Goal: Task Accomplishment & Management: Complete application form

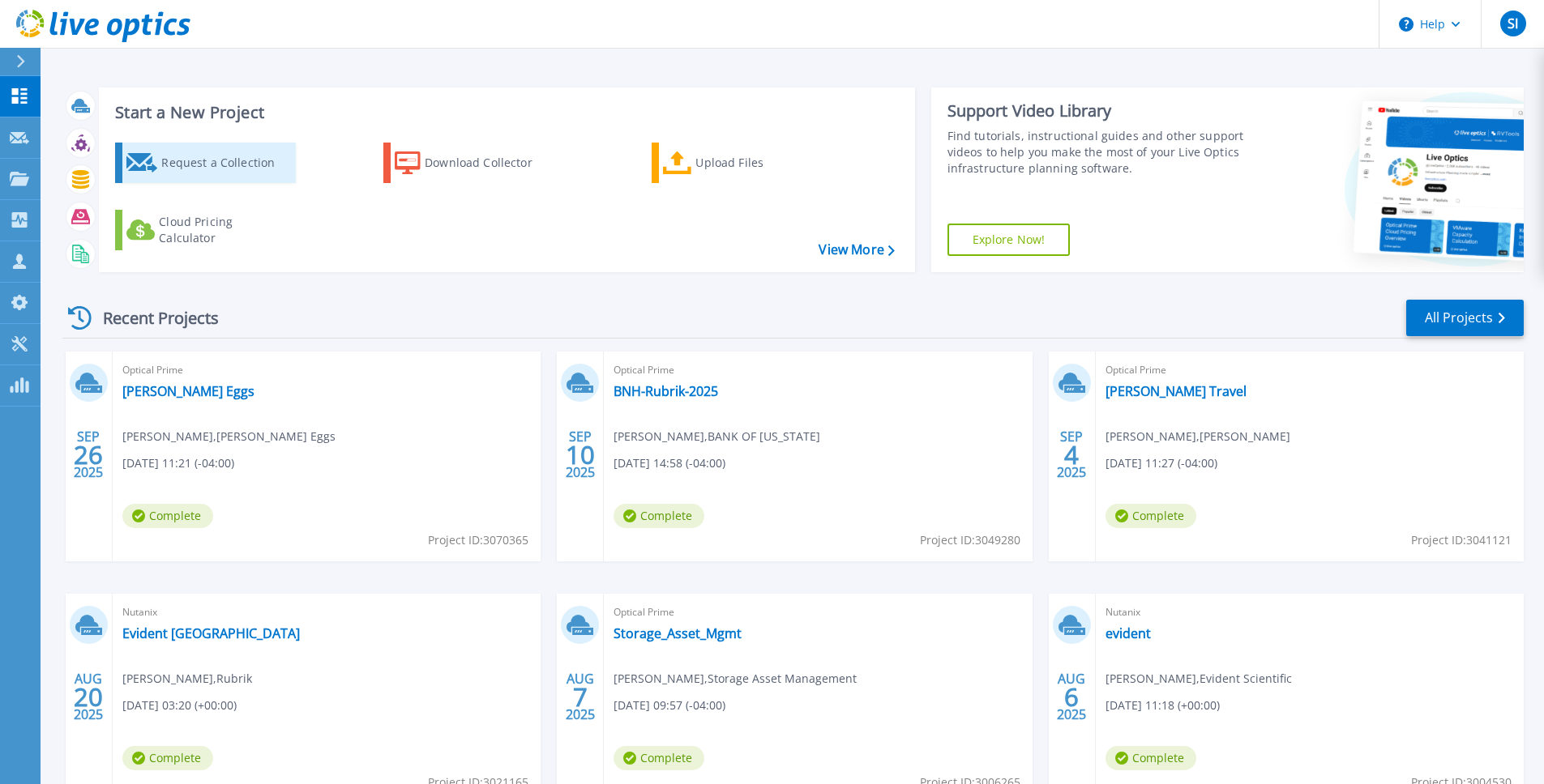
click at [196, 168] on div "Request a Collection" at bounding box center [226, 162] width 129 height 33
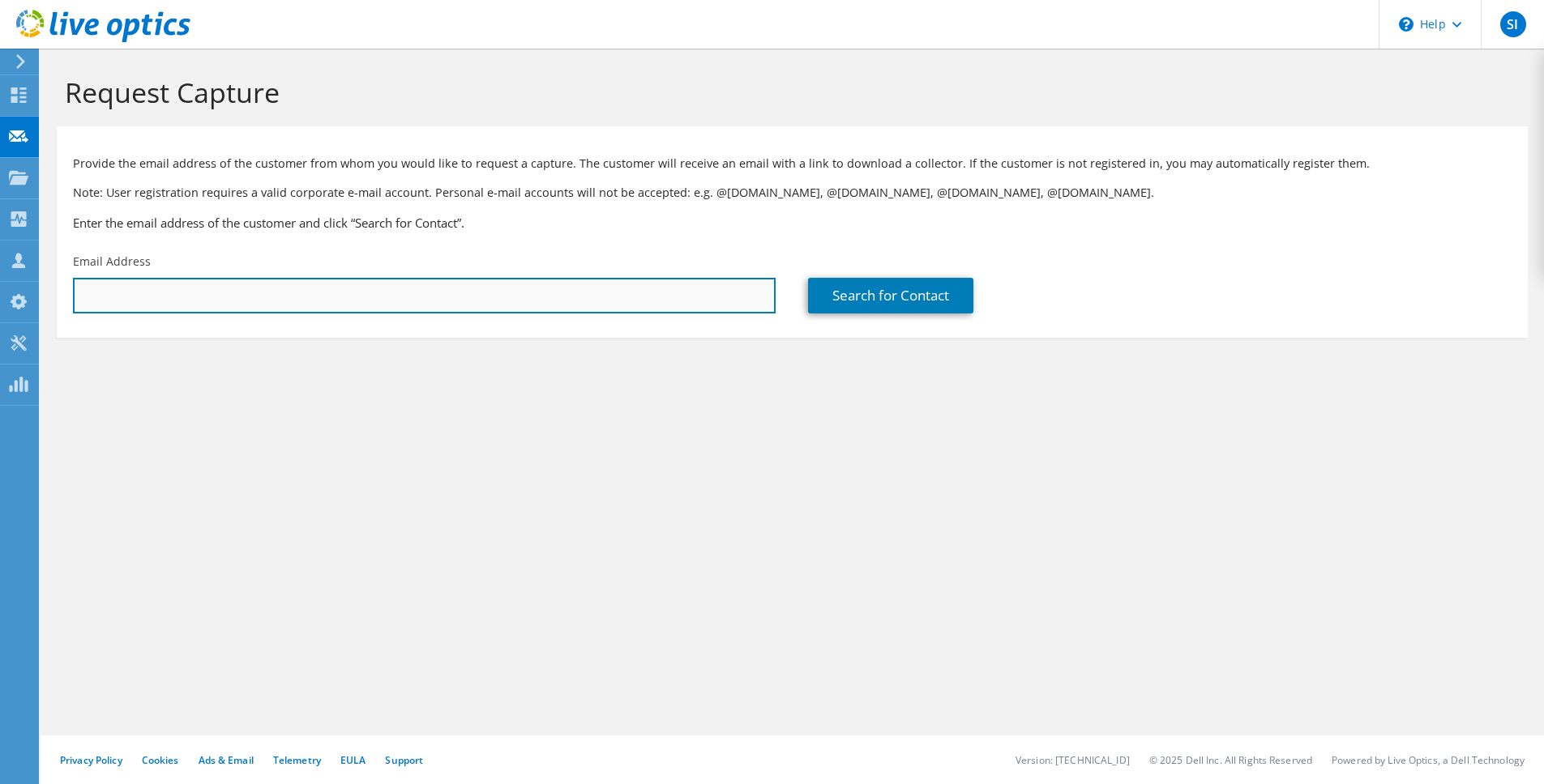
click at [410, 294] on input "text" at bounding box center [424, 295] width 703 height 36
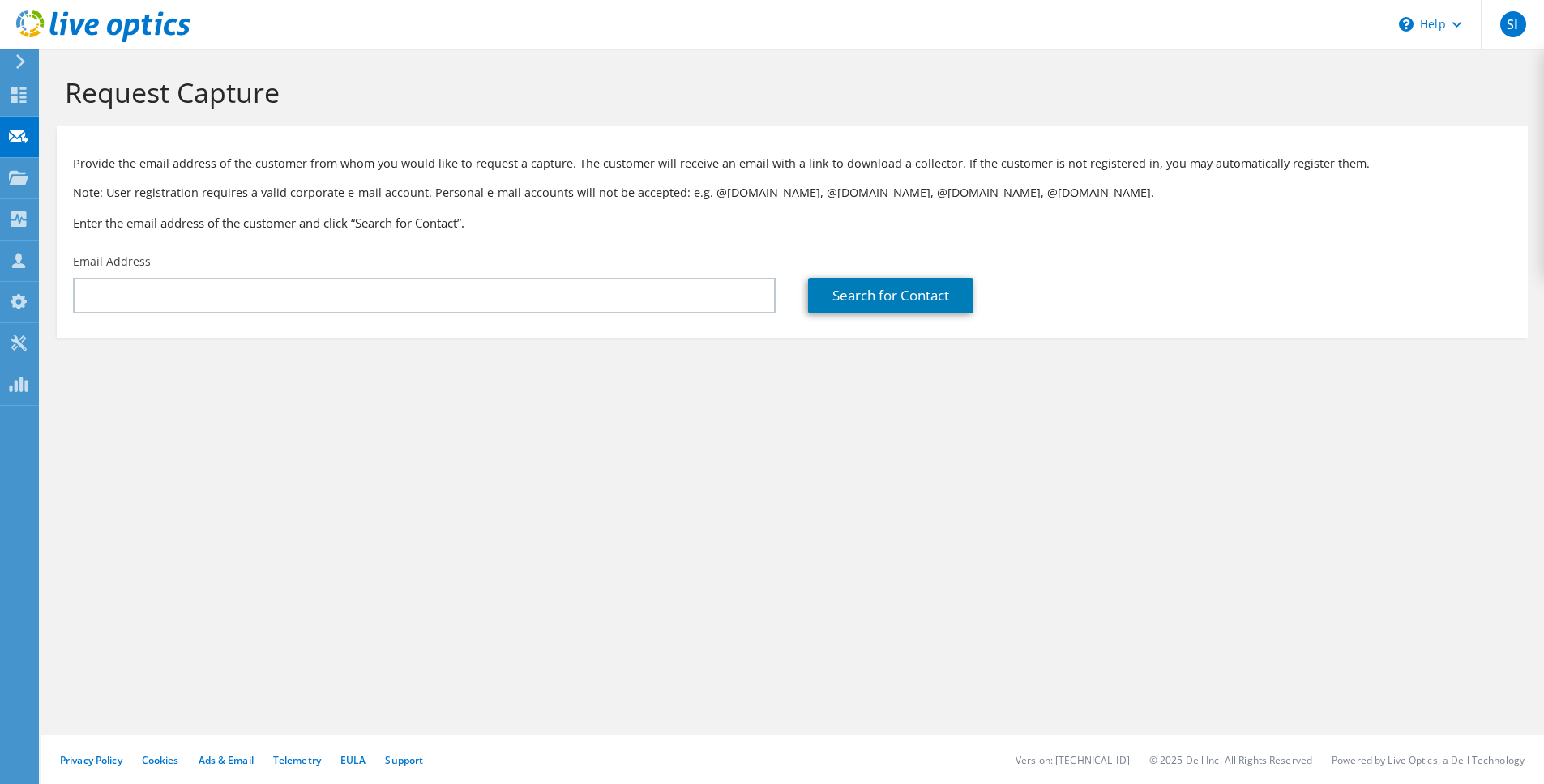
click at [1268, 613] on div "Request Capture Provide the email address of the customer from whom you would l…" at bounding box center [792, 416] width 1503 height 735
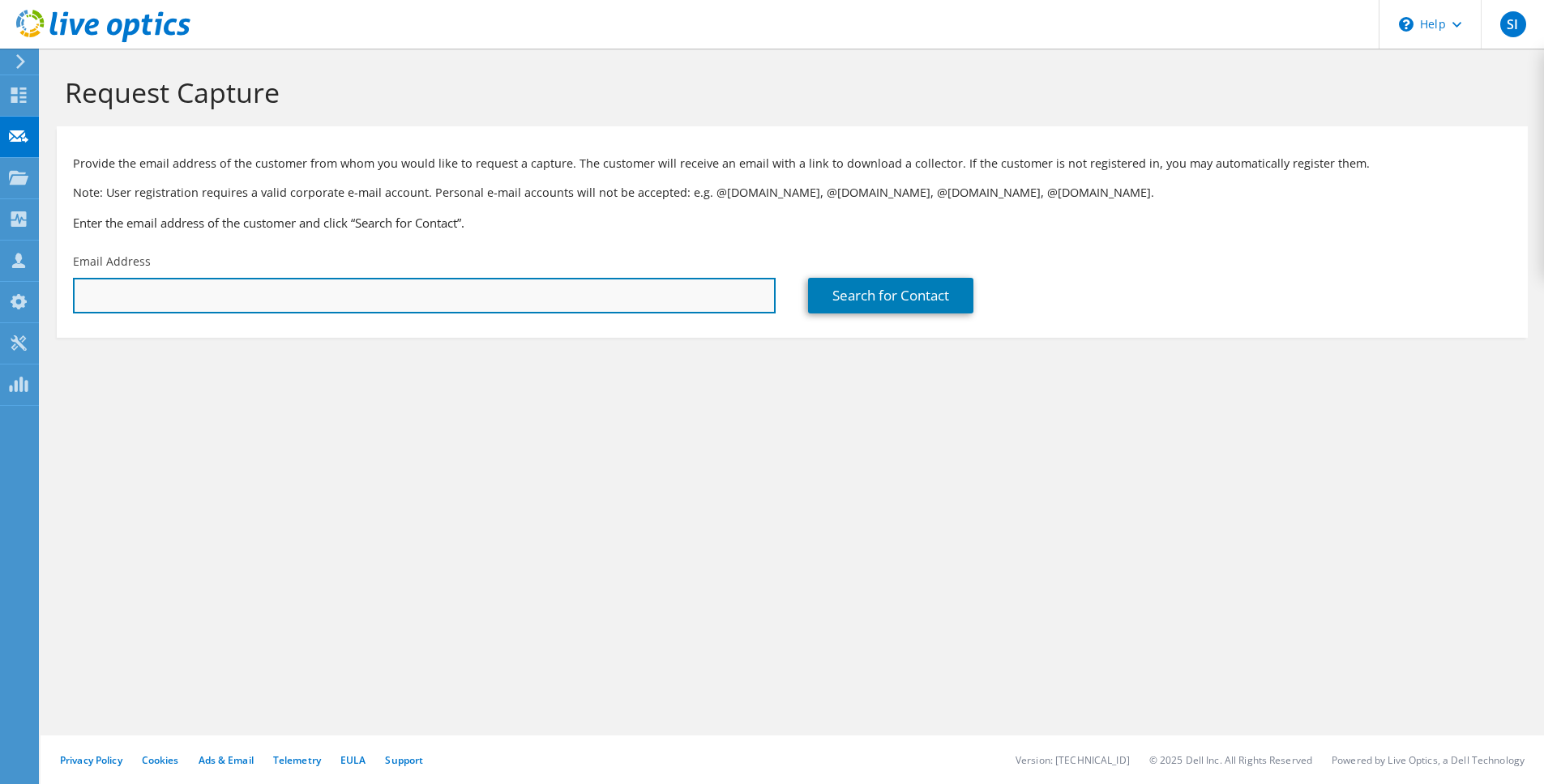
click at [601, 301] on input "text" at bounding box center [424, 295] width 703 height 36
paste input "alex.sawka@brueckner-usa.com"
type input "alex.sawka@brueckner-usa.com"
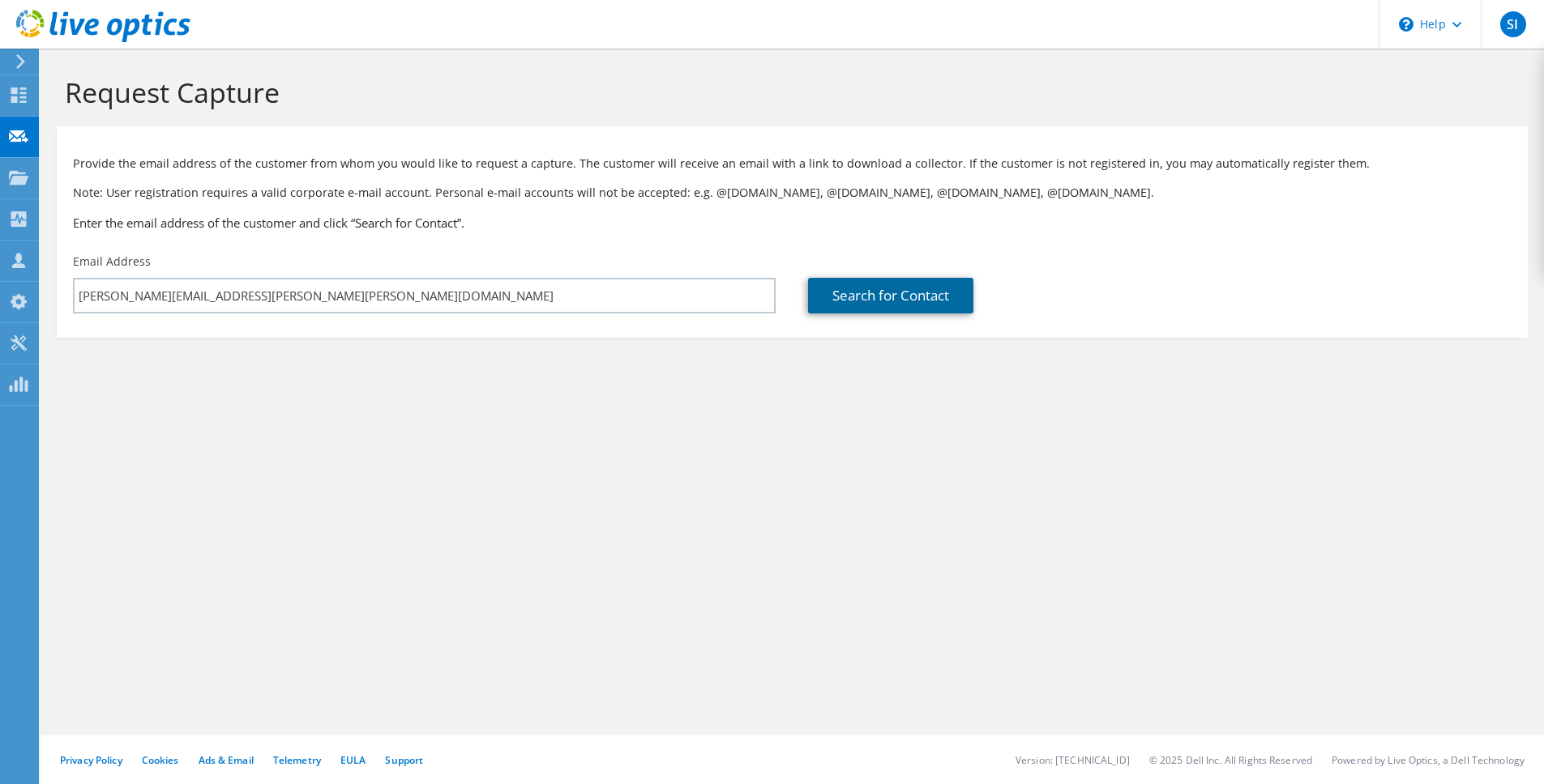
click at [957, 307] on link "Search for Contact" at bounding box center [891, 295] width 165 height 36
type input "Brueckner Group USA"
type input "Alex"
type input "Sawka"
type input "United States"
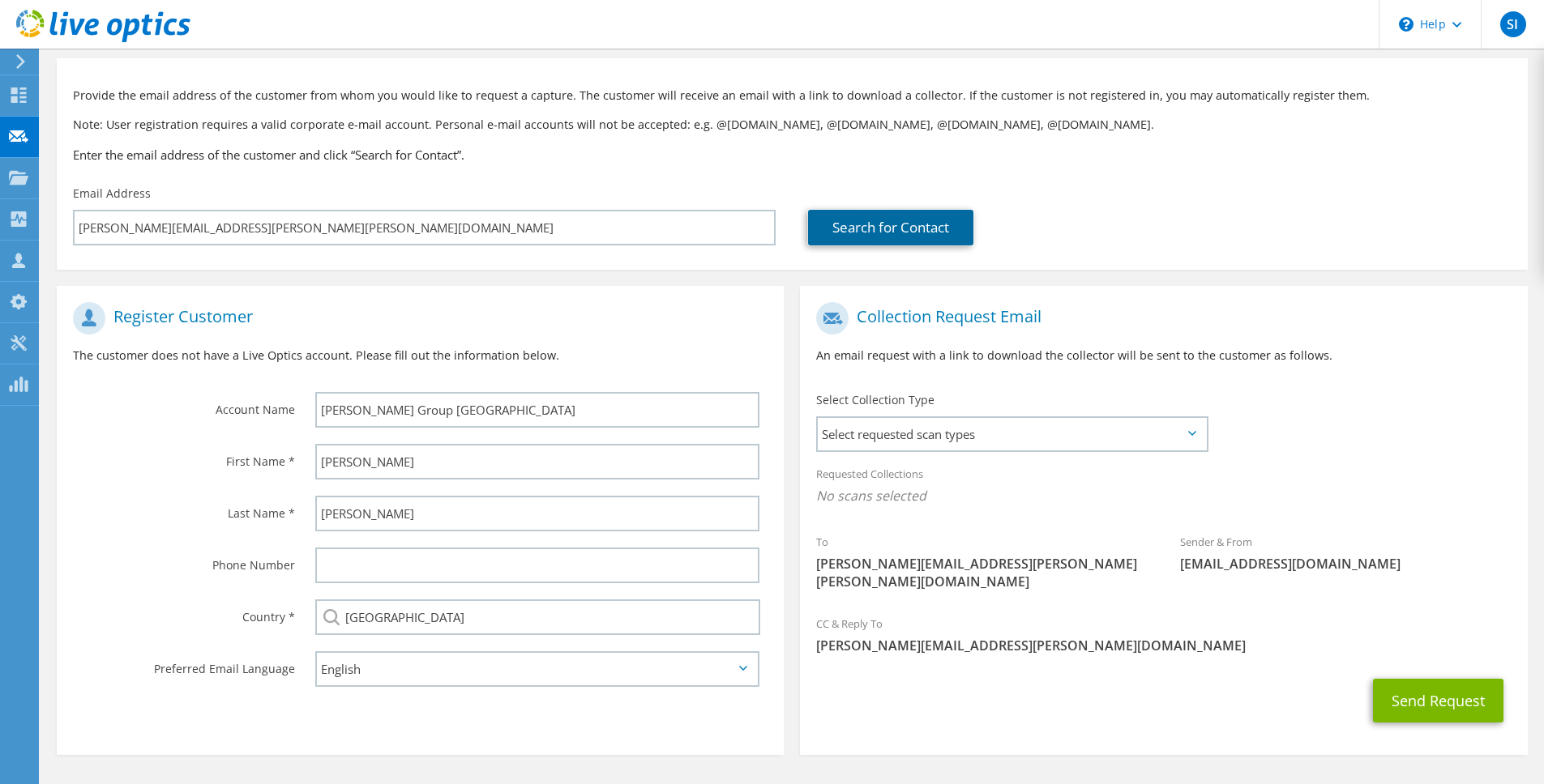
scroll to position [102, 0]
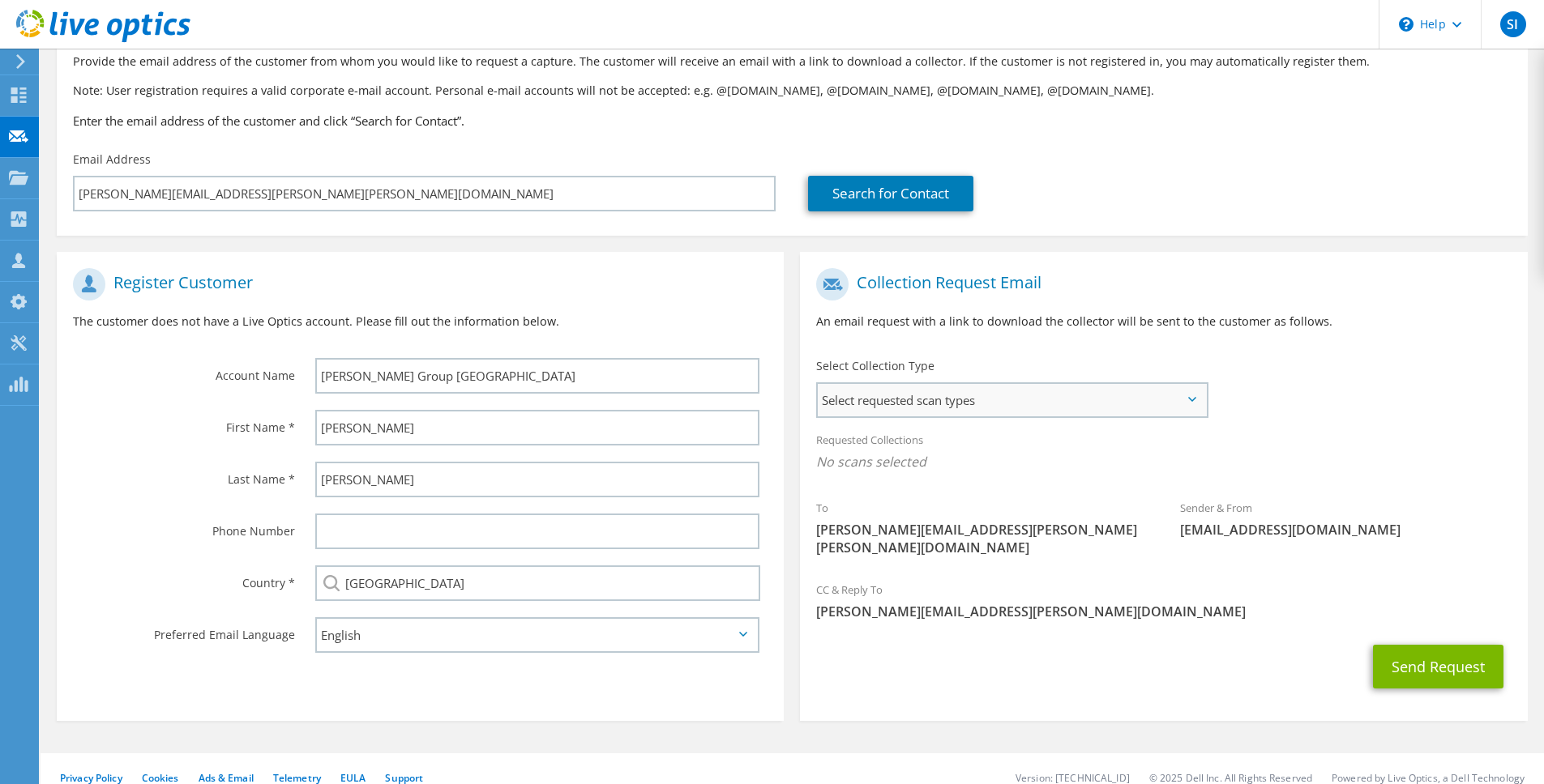
click at [1095, 416] on div "Select requested scan types Server Virtualization Optical Prime AWS Nutanix SC" at bounding box center [1012, 400] width 392 height 36
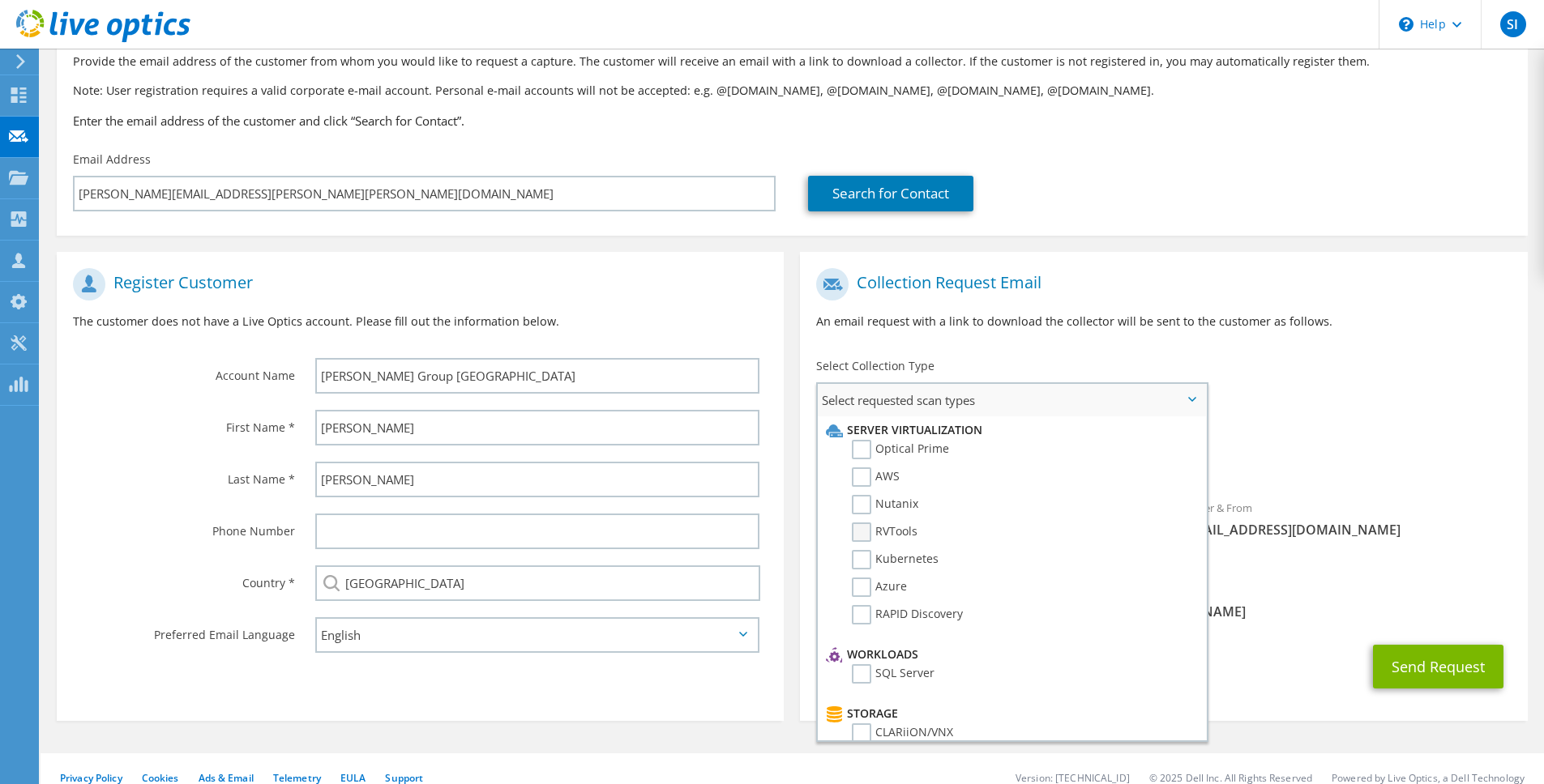
click at [905, 527] on label "RVTools" at bounding box center [885, 532] width 66 height 20
click at [0, 0] on input "RVTools" at bounding box center [0, 0] width 0 height 0
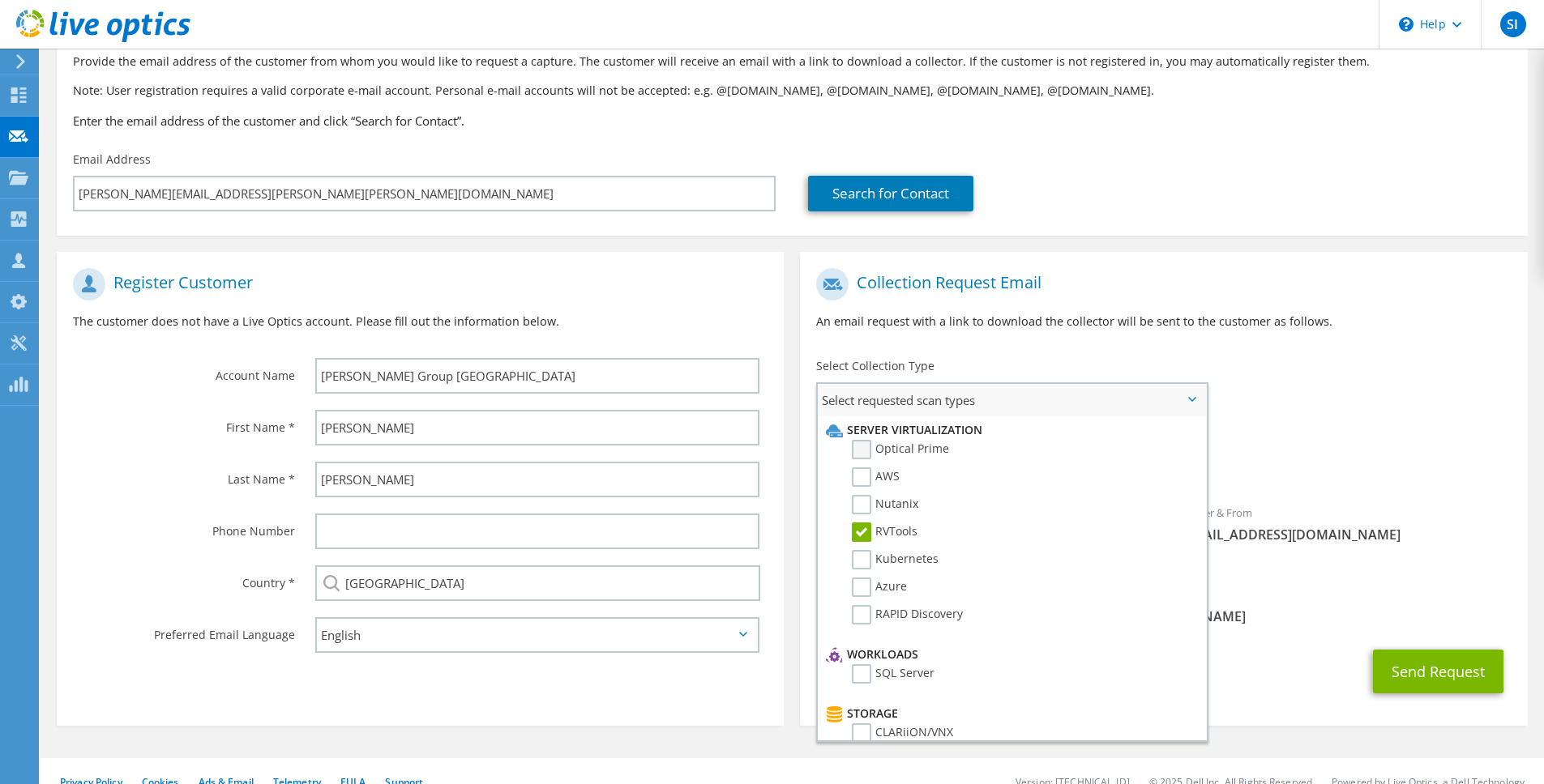
click at [906, 449] on label "Optical Prime" at bounding box center [901, 450] width 98 height 20
click at [0, 0] on input "Optical Prime" at bounding box center [0, 0] width 0 height 0
click at [1244, 608] on span "[PERSON_NAME][EMAIL_ADDRESS][PERSON_NAME][DOMAIN_NAME]" at bounding box center [1164, 617] width 695 height 18
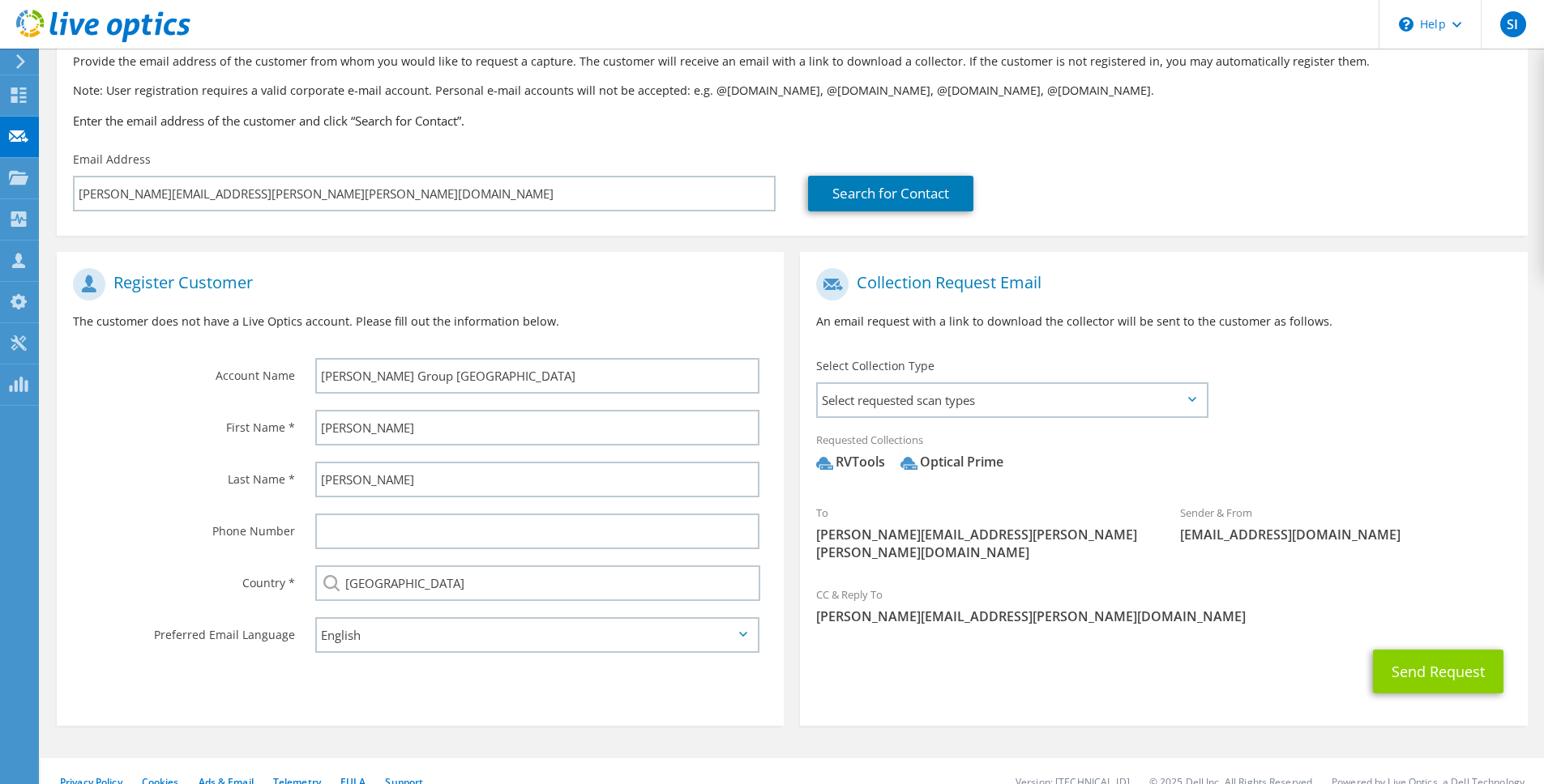
click at [1397, 642] on div "Send Request" at bounding box center [1164, 672] width 727 height 60
click at [1399, 650] on button "Send Request" at bounding box center [1437, 672] width 130 height 44
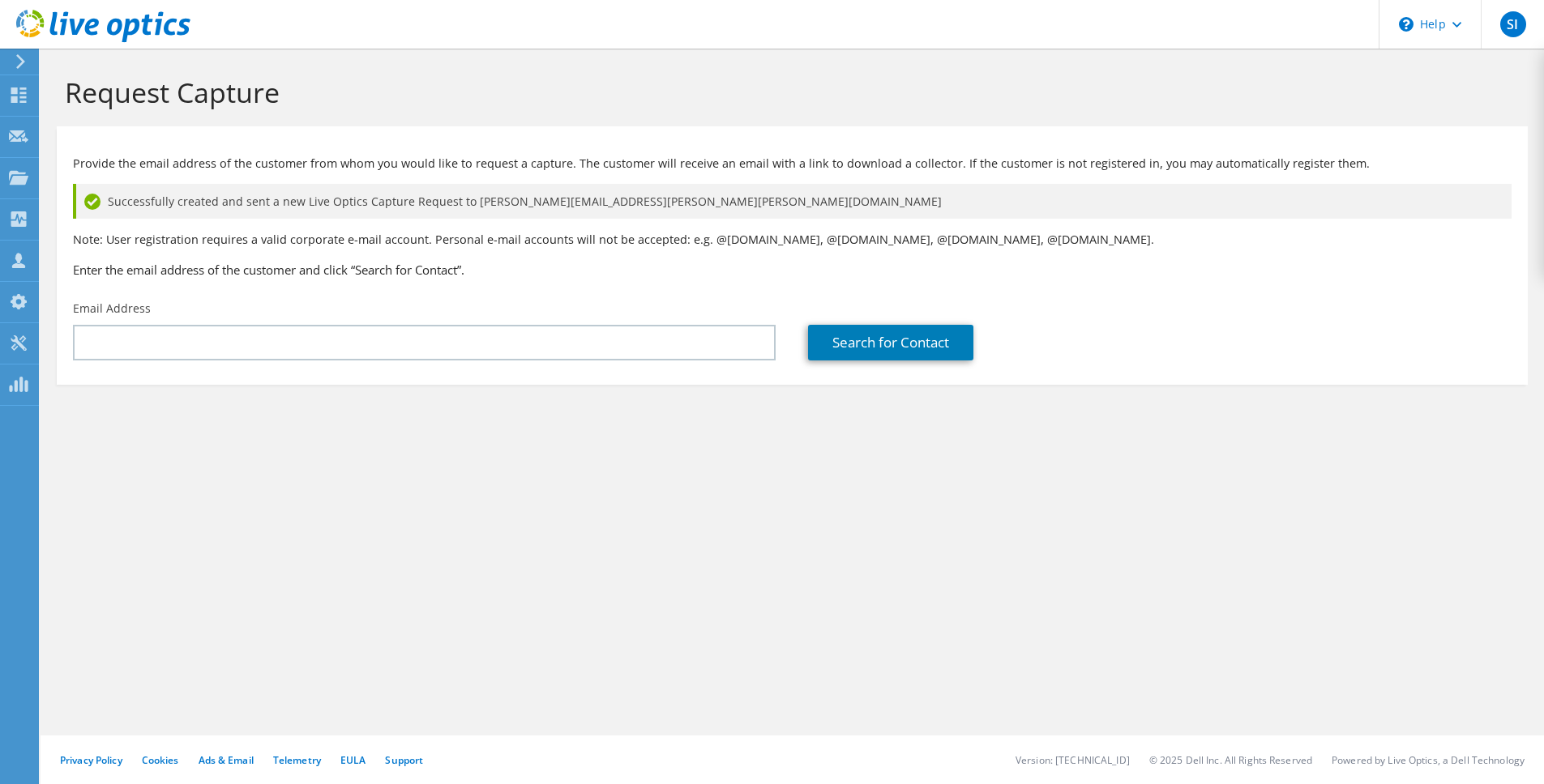
click at [551, 102] on h1 "Request Capture" at bounding box center [787, 93] width 1446 height 34
